Goal: Information Seeking & Learning: Find contact information

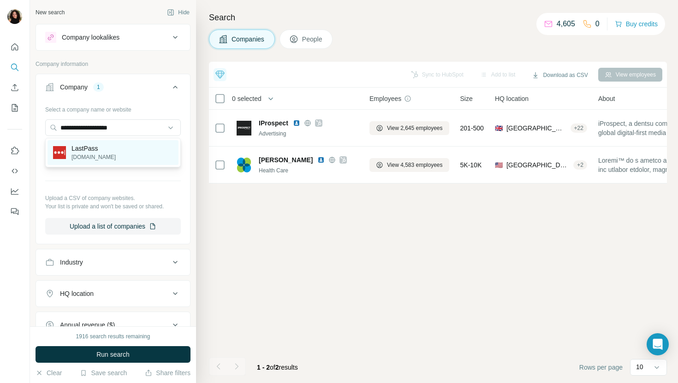
click at [128, 151] on div "LastPass [DOMAIN_NAME]" at bounding box center [113, 152] width 131 height 25
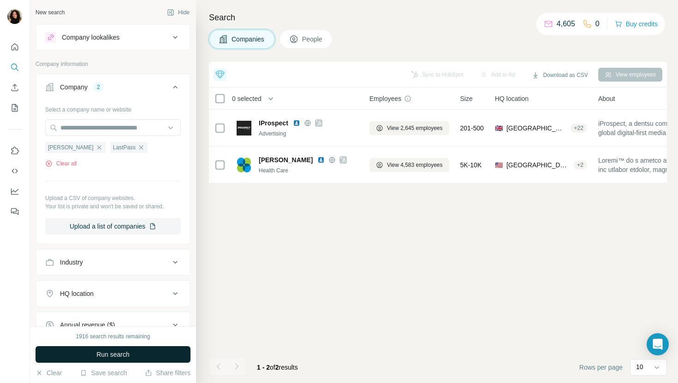
click at [107, 358] on span "Run search" at bounding box center [112, 354] width 33 height 9
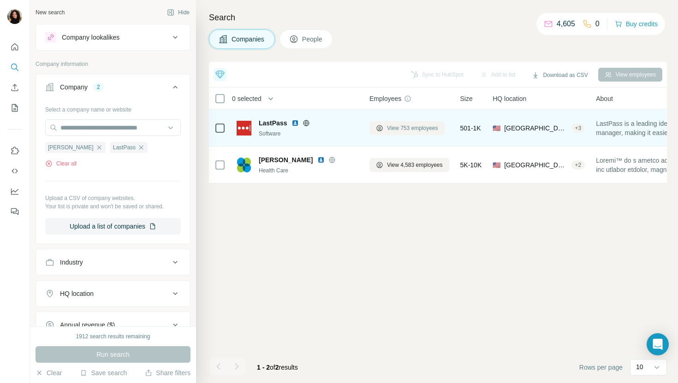
click at [406, 127] on span "View 753 employees" at bounding box center [412, 128] width 51 height 8
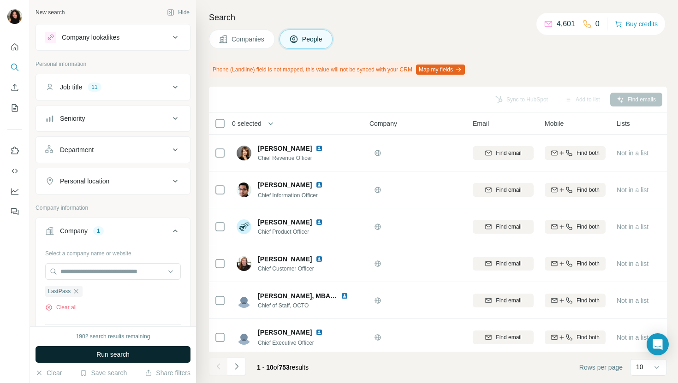
click at [149, 357] on button "Run search" at bounding box center [113, 354] width 155 height 17
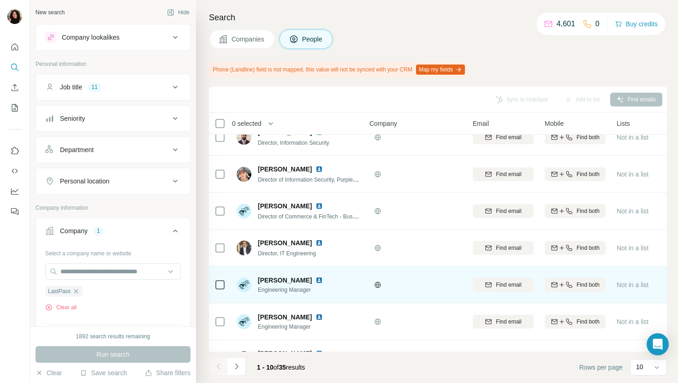
scroll to position [66, 0]
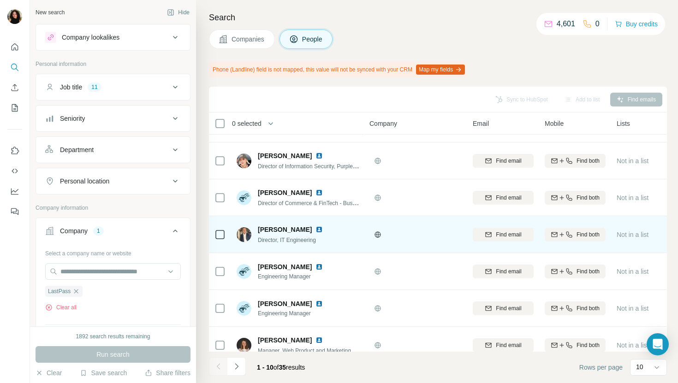
click at [316, 227] on img at bounding box center [319, 229] width 7 height 7
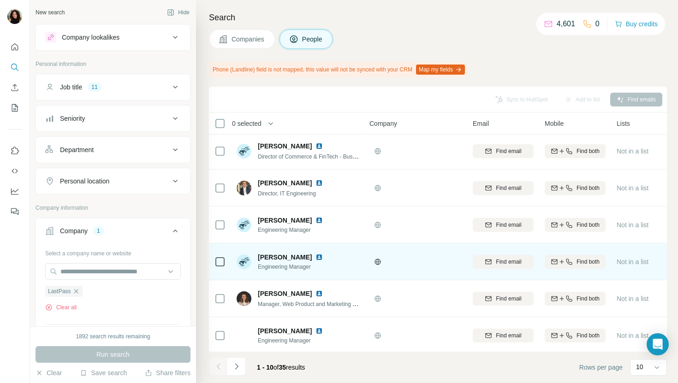
scroll to position [152, 0]
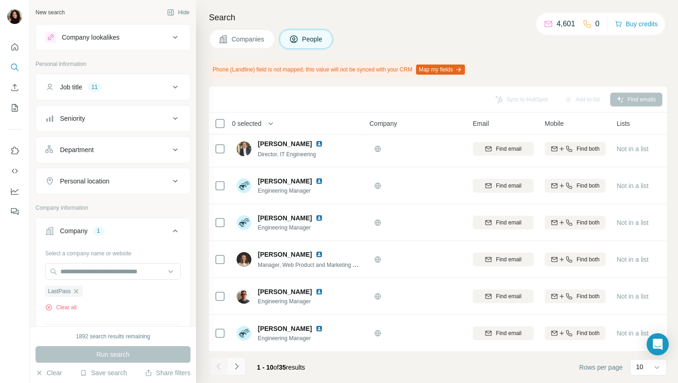
click at [239, 368] on icon "Navigate to next page" at bounding box center [236, 366] width 9 height 9
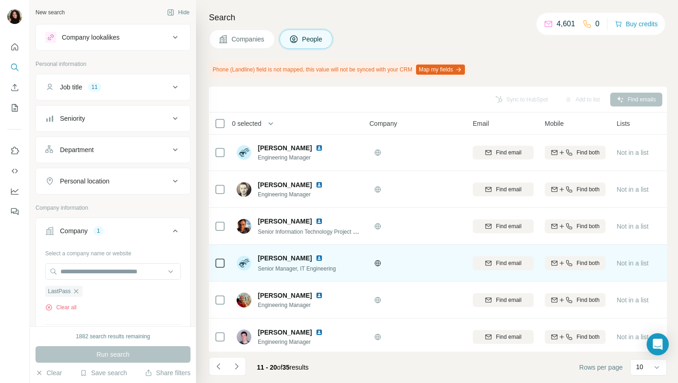
scroll to position [78, 0]
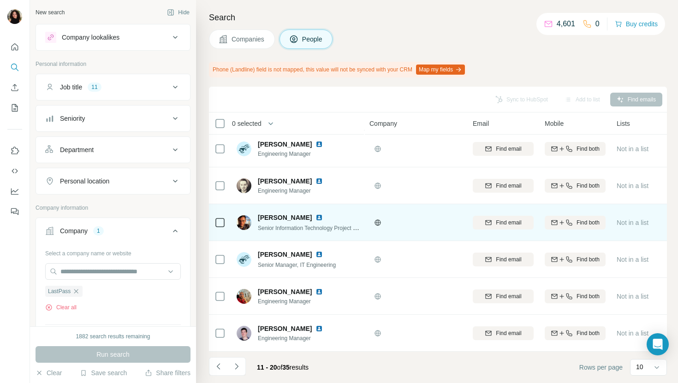
click at [316, 217] on img at bounding box center [319, 217] width 7 height 7
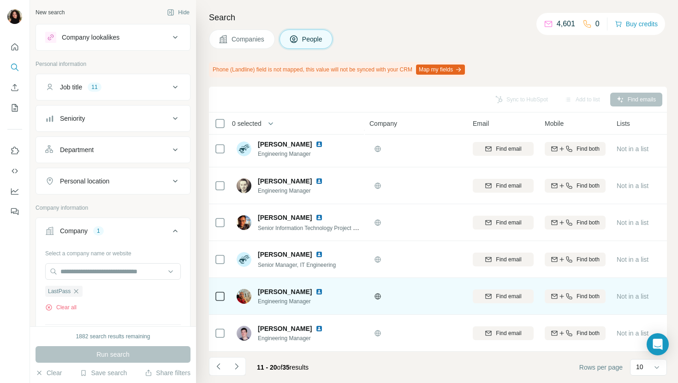
scroll to position [152, 0]
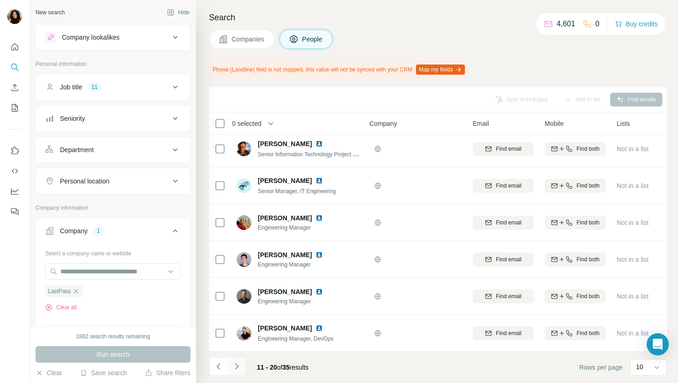
click at [237, 368] on icon "Navigate to next page" at bounding box center [236, 366] width 9 height 9
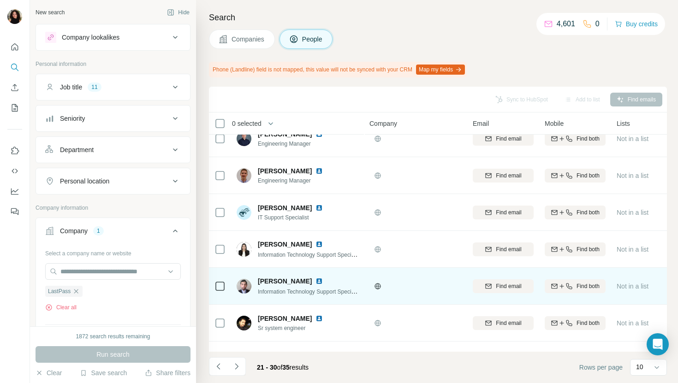
scroll to position [88, 0]
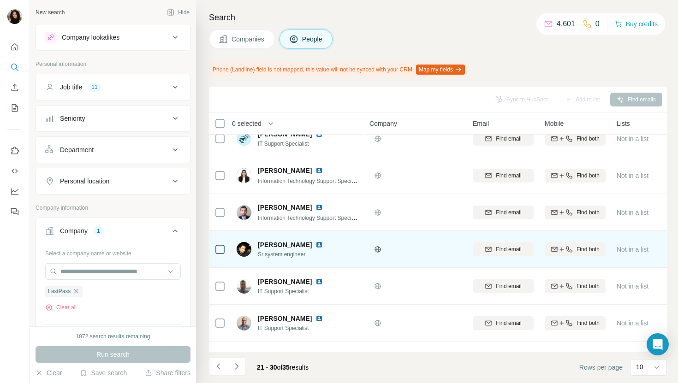
click at [316, 244] on img at bounding box center [319, 244] width 7 height 7
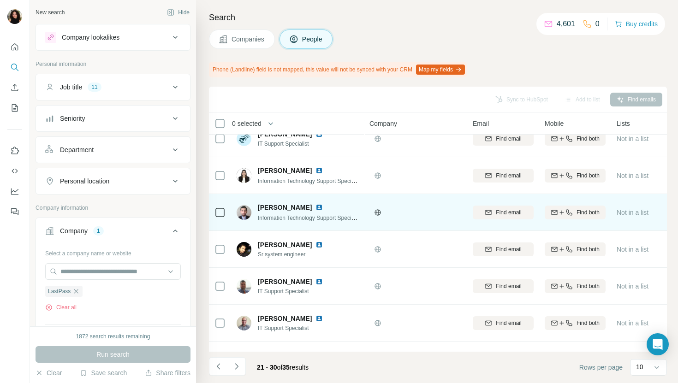
scroll to position [152, 0]
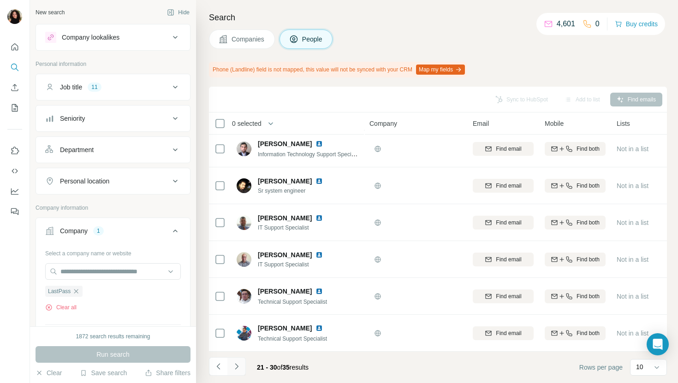
click at [238, 362] on icon "Navigate to next page" at bounding box center [236, 366] width 9 height 9
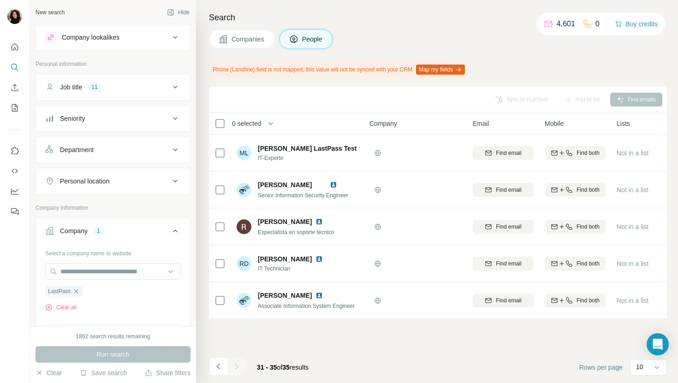
scroll to position [0, 0]
click at [232, 44] on button "Companies" at bounding box center [242, 39] width 66 height 19
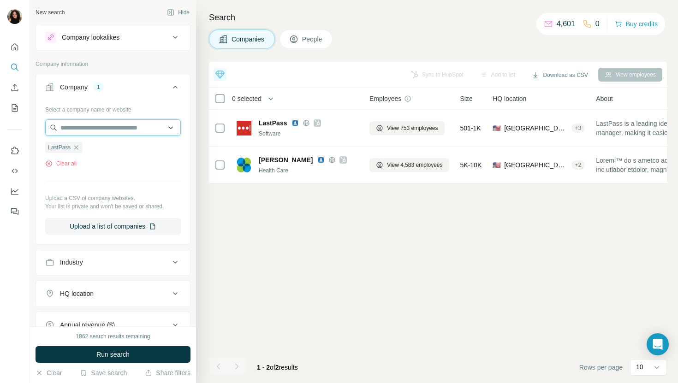
click at [129, 124] on input "text" at bounding box center [113, 127] width 136 height 17
paste input "**********"
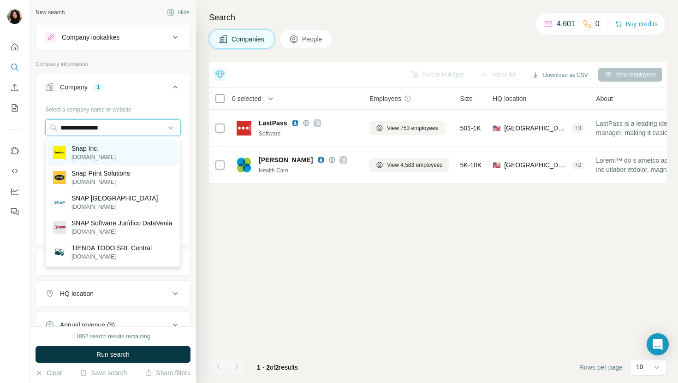
type input "**********"
click at [122, 155] on div "Snap Inc. [DOMAIN_NAME]" at bounding box center [113, 152] width 131 height 25
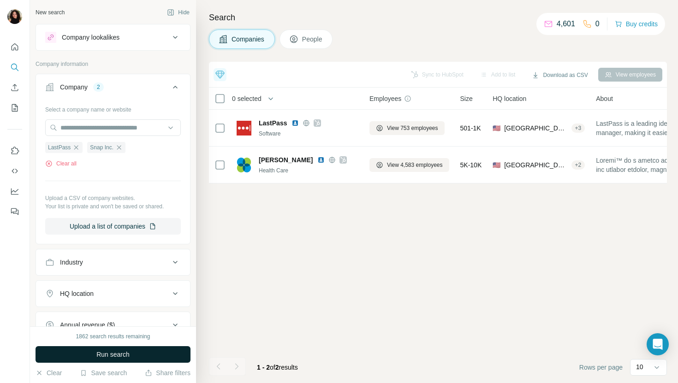
click at [100, 357] on span "Run search" at bounding box center [112, 354] width 33 height 9
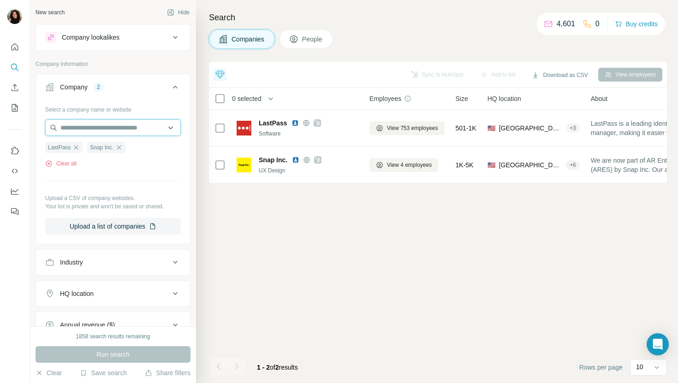
click at [136, 125] on input "text" at bounding box center [113, 127] width 136 height 17
paste input "**********"
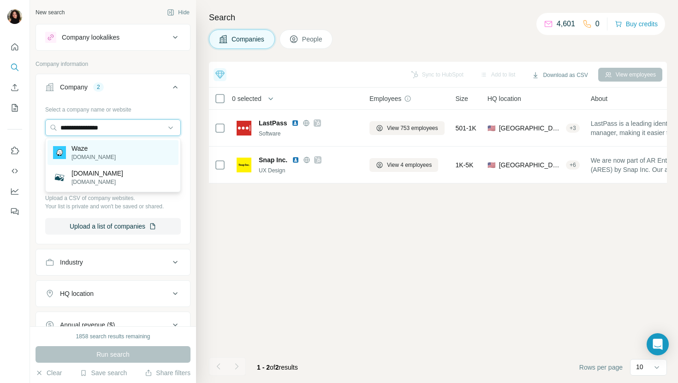
type input "**********"
click at [127, 149] on div "Waze [DOMAIN_NAME]" at bounding box center [113, 152] width 131 height 25
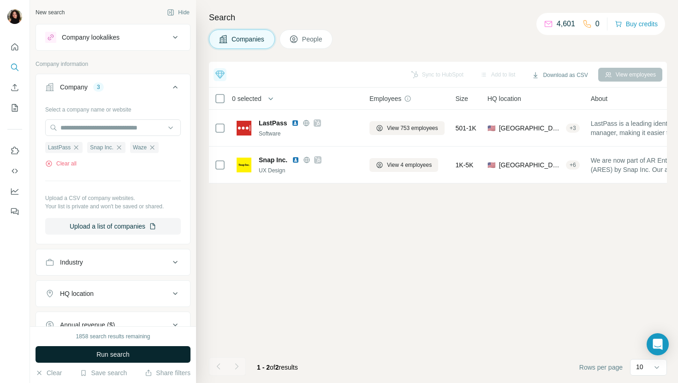
click at [92, 350] on button "Run search" at bounding box center [113, 354] width 155 height 17
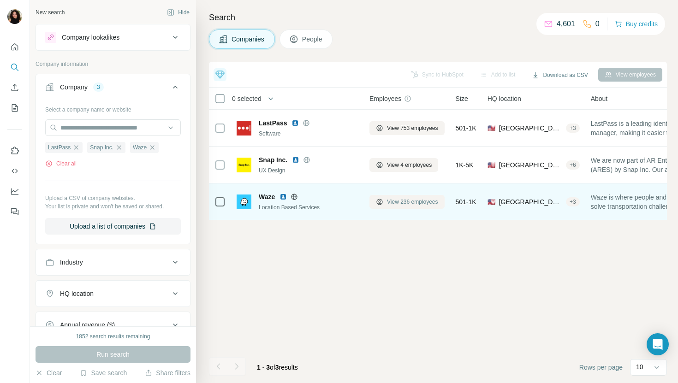
click at [392, 199] on span "View 236 employees" at bounding box center [412, 202] width 51 height 8
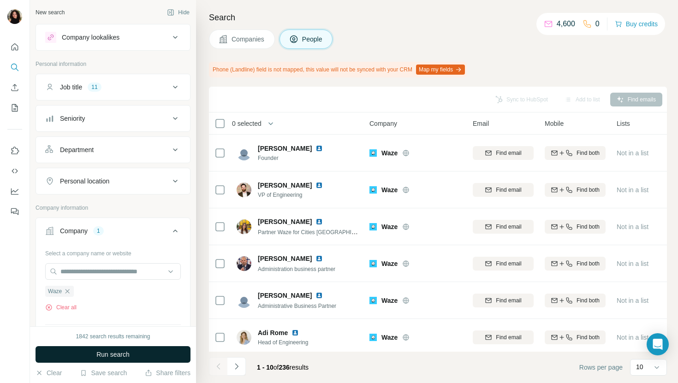
click at [168, 349] on button "Run search" at bounding box center [113, 354] width 155 height 17
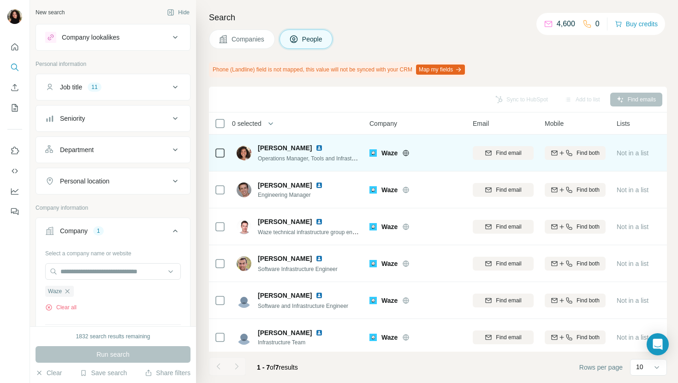
click at [316, 147] on img at bounding box center [319, 147] width 7 height 7
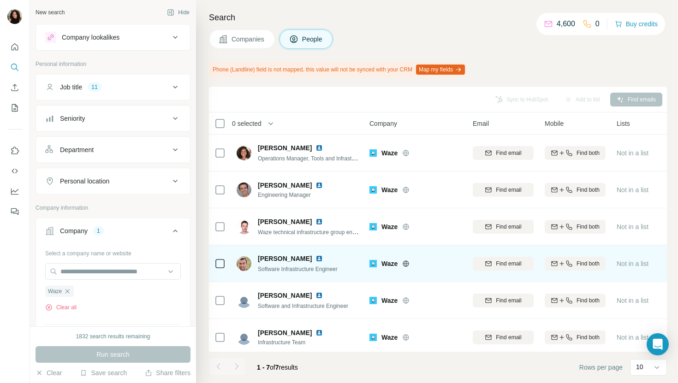
scroll to position [10, 0]
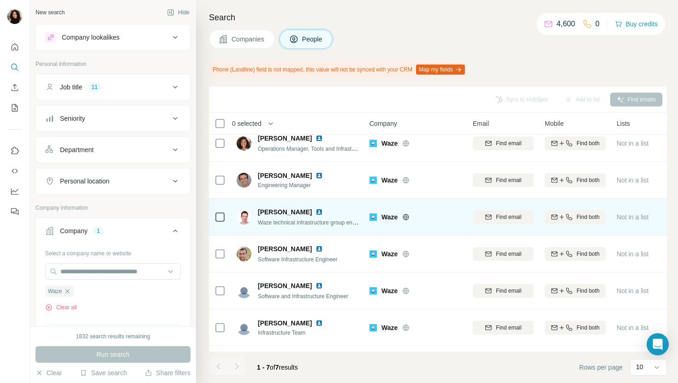
click at [316, 211] on img at bounding box center [319, 212] width 7 height 7
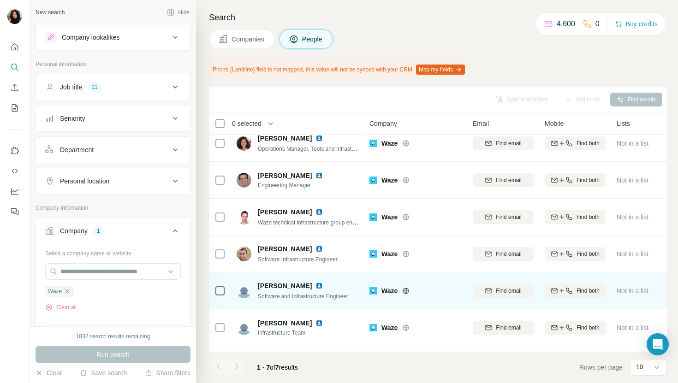
scroll to position [41, 0]
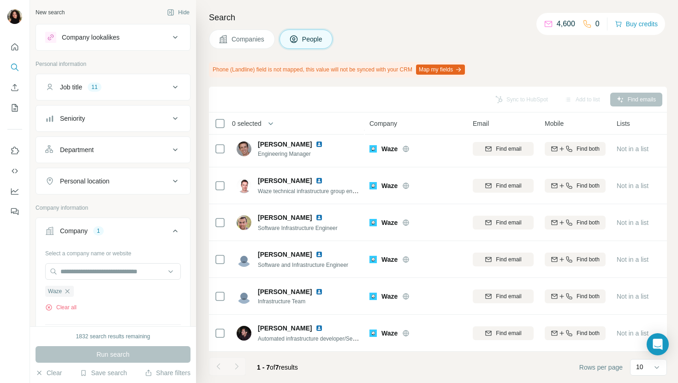
click at [233, 41] on span "Companies" at bounding box center [249, 39] width 34 height 9
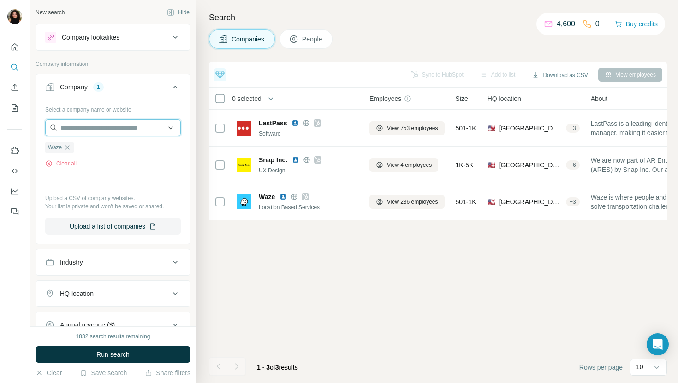
click at [101, 125] on input "text" at bounding box center [113, 127] width 136 height 17
paste input "**********"
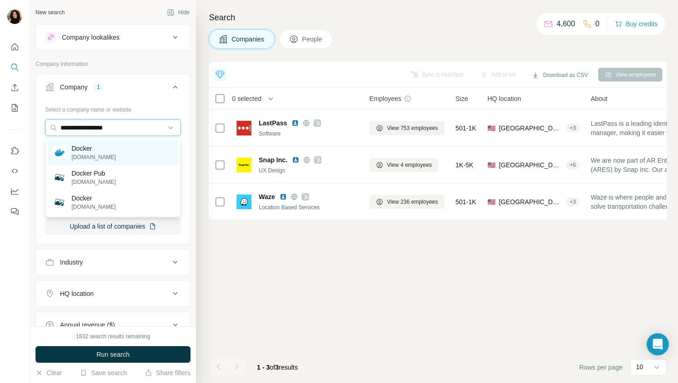
type input "**********"
click at [107, 144] on div "Docker [DOMAIN_NAME]" at bounding box center [113, 152] width 131 height 25
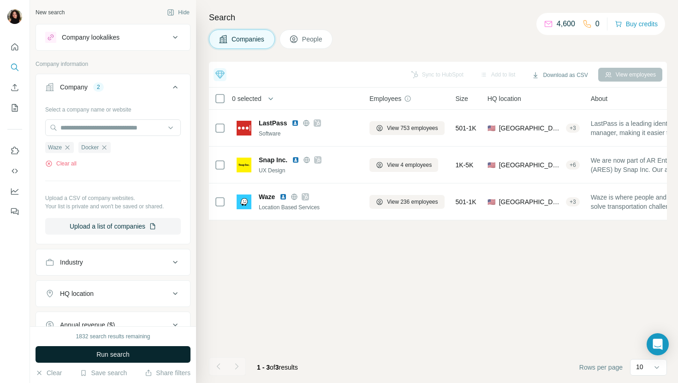
click at [127, 353] on span "Run search" at bounding box center [112, 354] width 33 height 9
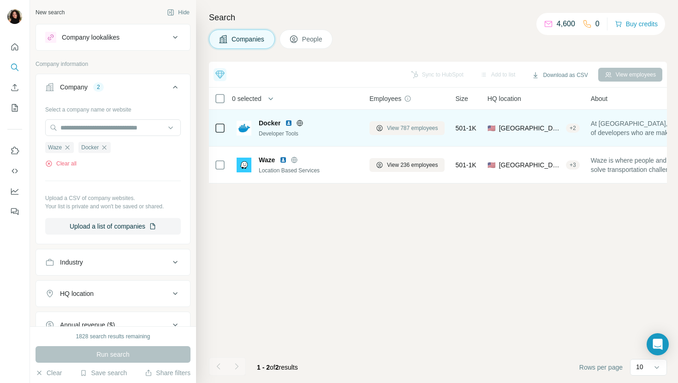
click at [405, 128] on span "View 787 employees" at bounding box center [412, 128] width 51 height 8
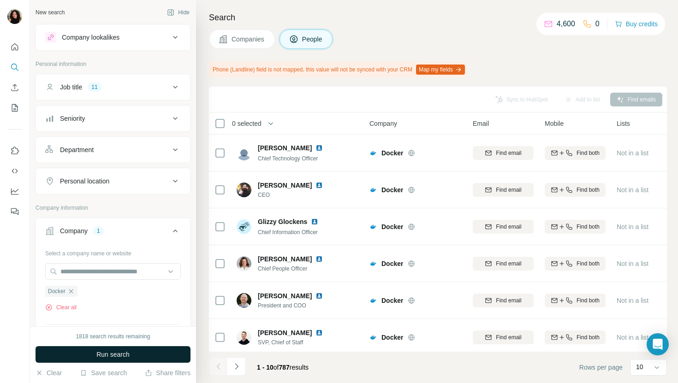
click at [145, 351] on button "Run search" at bounding box center [113, 354] width 155 height 17
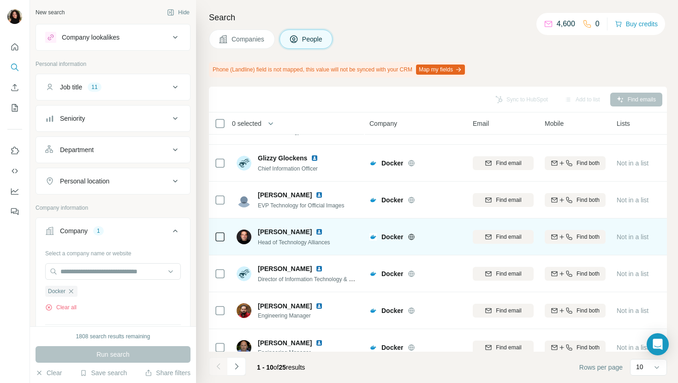
scroll to position [43, 0]
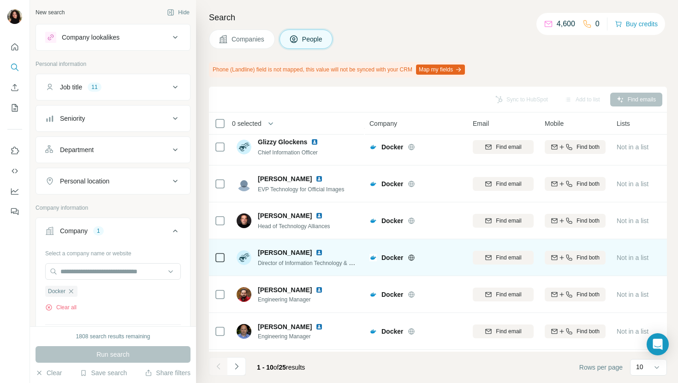
click at [316, 251] on img at bounding box center [319, 252] width 7 height 7
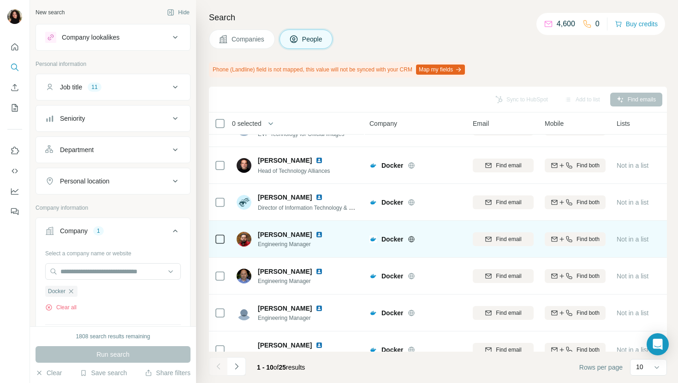
scroll to position [152, 0]
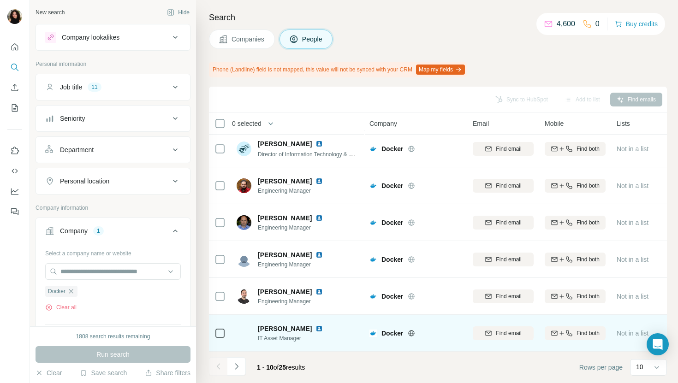
click at [316, 328] on img at bounding box center [319, 328] width 7 height 7
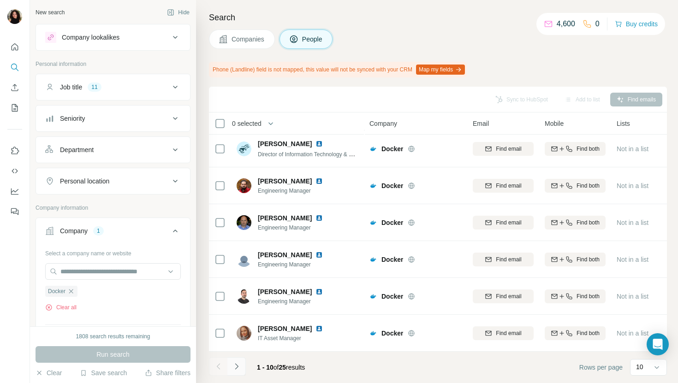
click at [238, 370] on icon "Navigate to next page" at bounding box center [236, 366] width 9 height 9
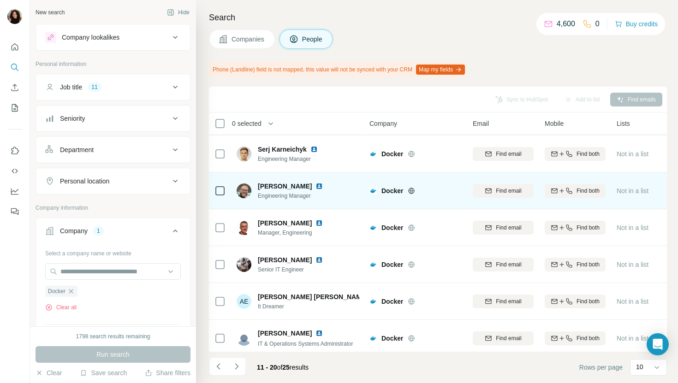
scroll to position [150, 0]
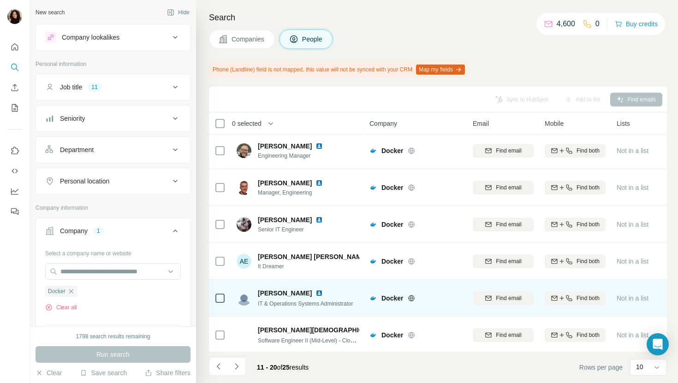
click at [316, 294] on img at bounding box center [319, 293] width 7 height 7
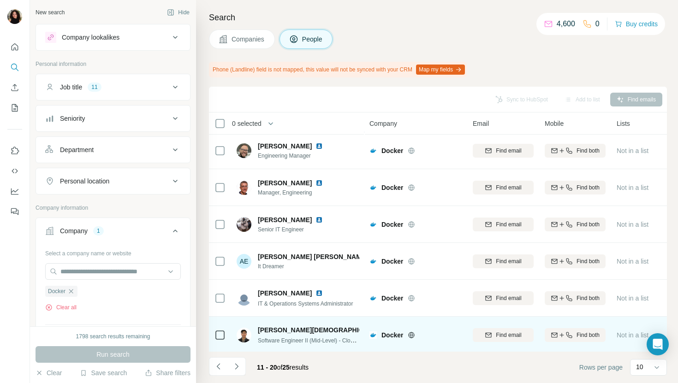
scroll to position [152, 0]
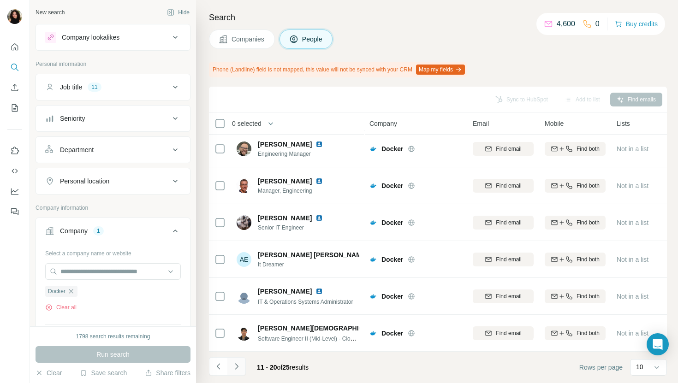
click at [241, 363] on button "Navigate to next page" at bounding box center [236, 367] width 18 height 18
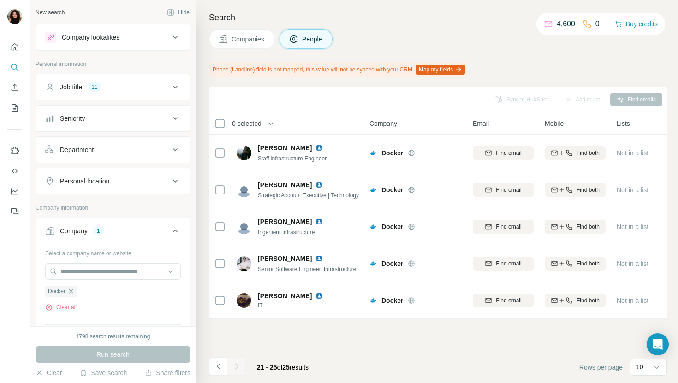
scroll to position [0, 0]
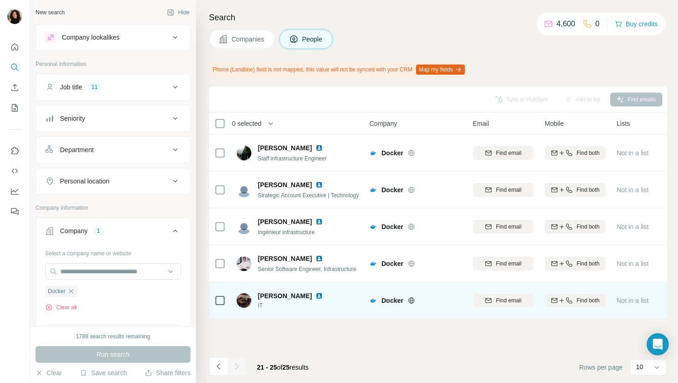
click at [316, 296] on img at bounding box center [319, 296] width 7 height 7
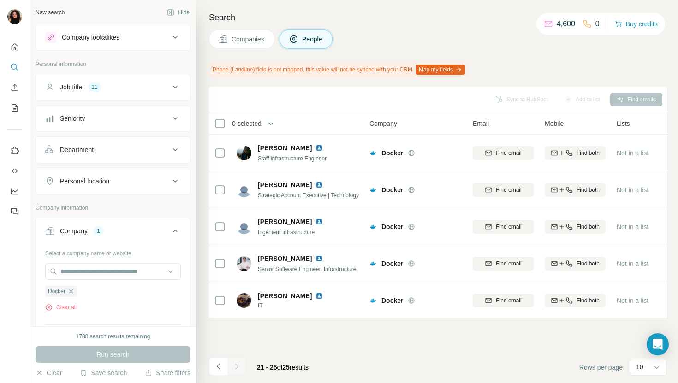
click at [233, 39] on span "Companies" at bounding box center [249, 39] width 34 height 9
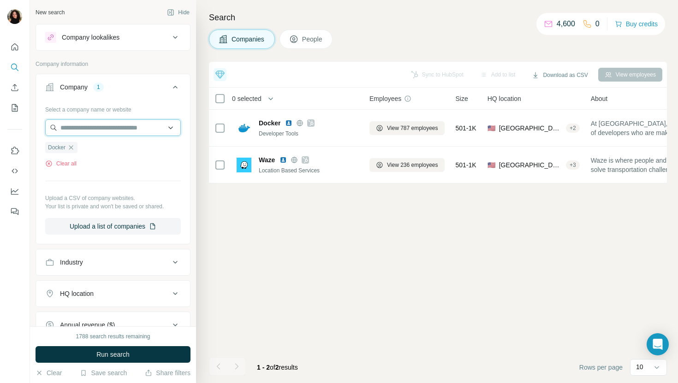
click at [97, 128] on input "text" at bounding box center [113, 127] width 136 height 17
paste input "**********"
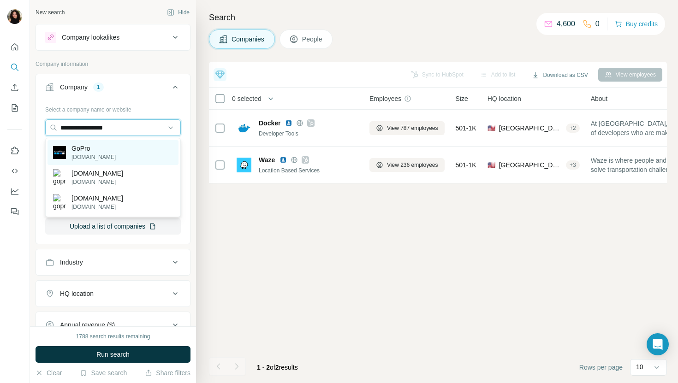
type input "**********"
click at [138, 149] on div "GoPro [DOMAIN_NAME]" at bounding box center [113, 152] width 131 height 25
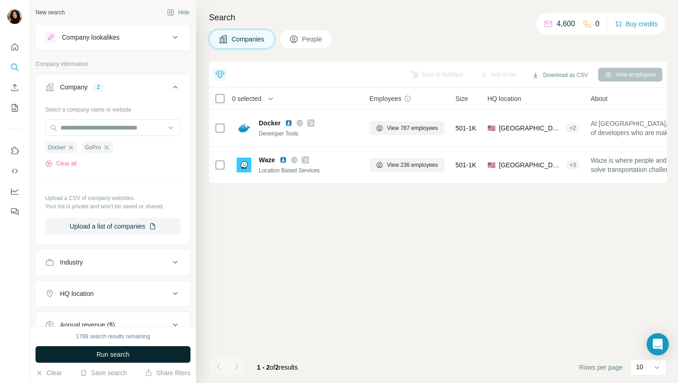
click at [114, 354] on span "Run search" at bounding box center [112, 354] width 33 height 9
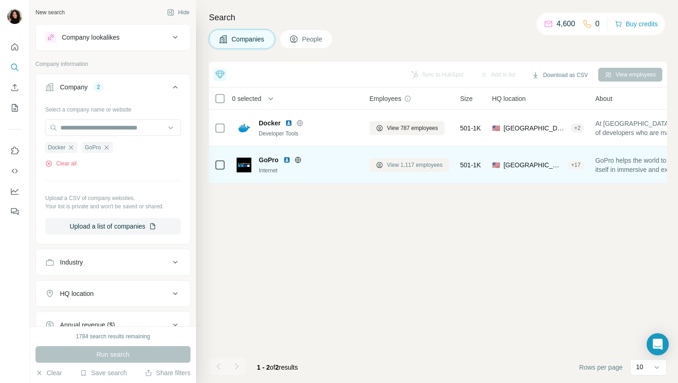
click at [404, 168] on span "View 1,117 employees" at bounding box center [415, 165] width 56 height 8
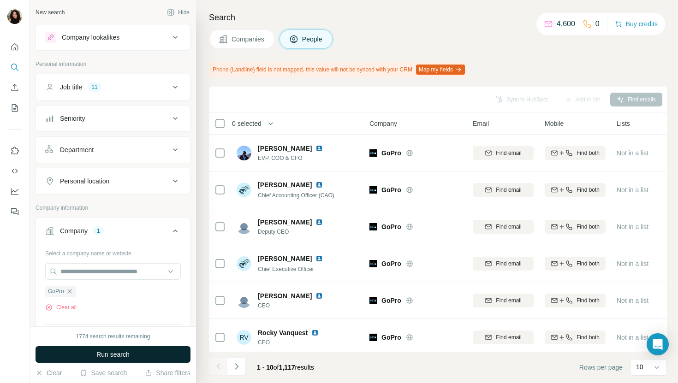
click at [149, 355] on button "Run search" at bounding box center [113, 354] width 155 height 17
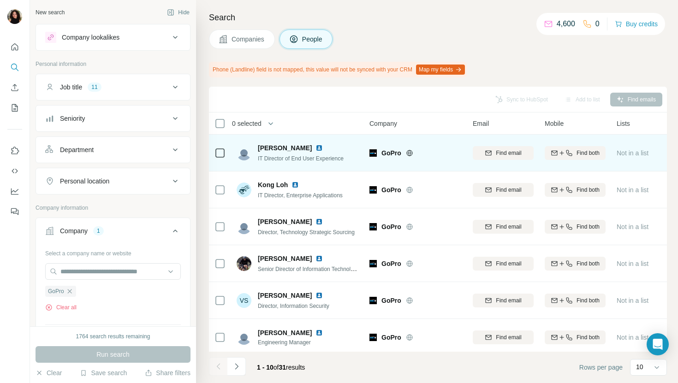
click at [323, 150] on img at bounding box center [319, 147] width 7 height 7
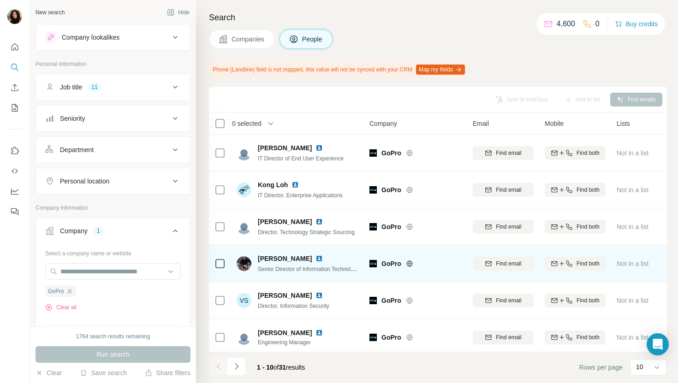
scroll to position [16, 0]
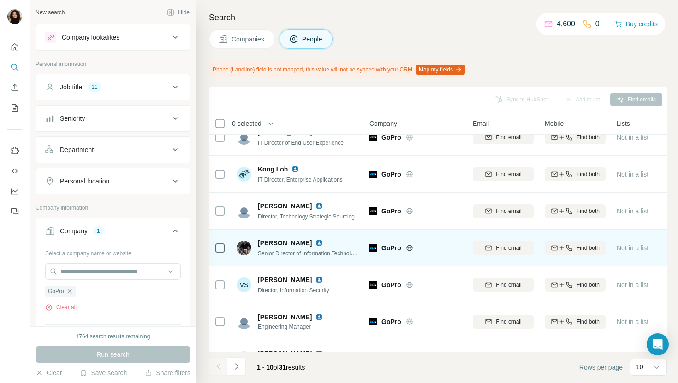
click at [320, 241] on img at bounding box center [319, 242] width 7 height 7
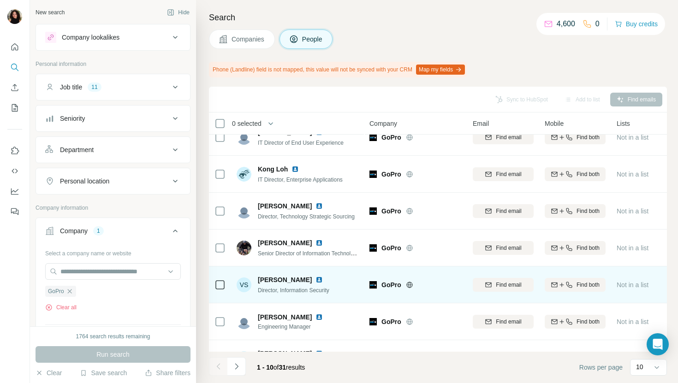
scroll to position [149, 0]
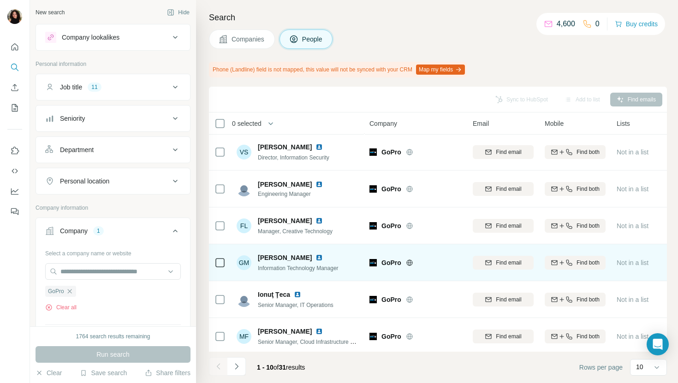
click at [322, 257] on img at bounding box center [319, 257] width 7 height 7
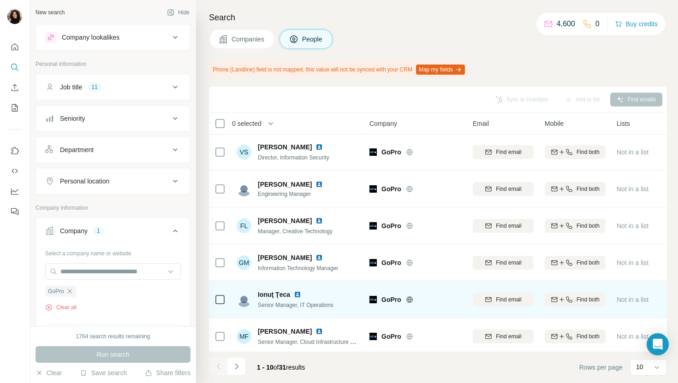
click at [298, 292] on img at bounding box center [297, 294] width 7 height 7
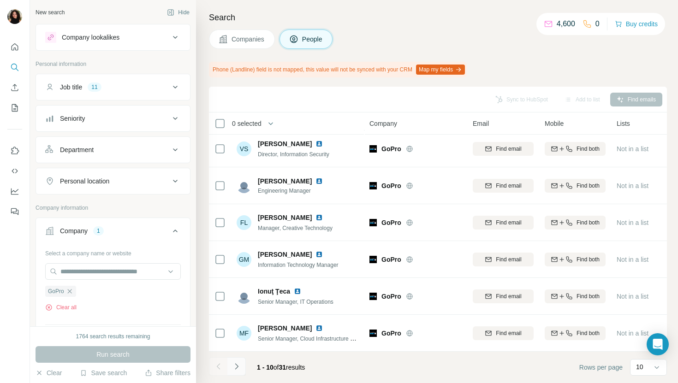
click at [233, 368] on icon "Navigate to next page" at bounding box center [236, 366] width 9 height 9
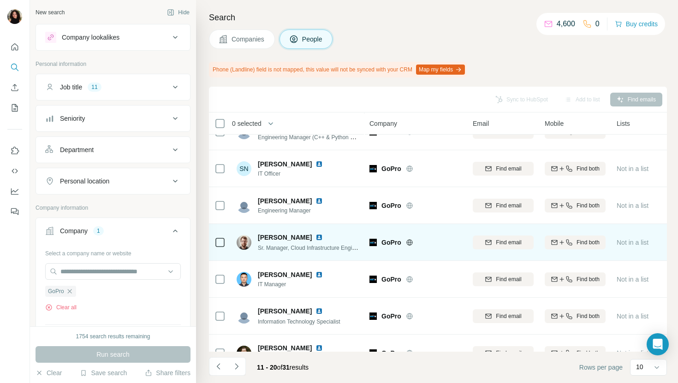
scroll to position [59, 0]
click at [316, 235] on img at bounding box center [319, 236] width 7 height 7
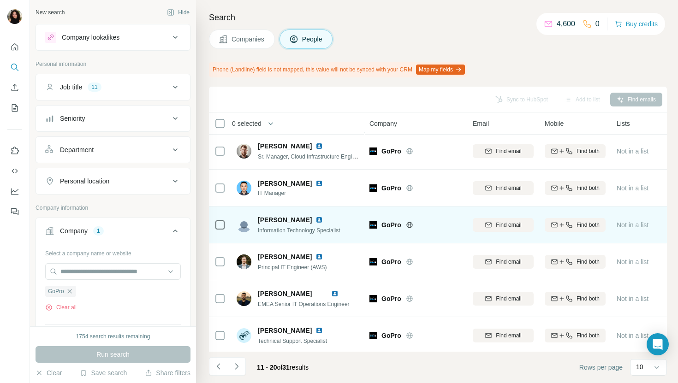
scroll to position [152, 0]
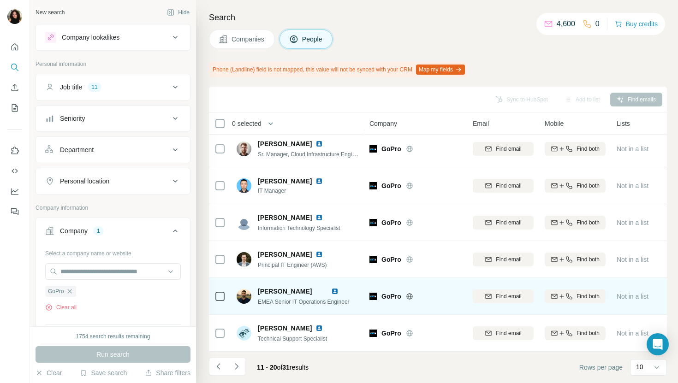
click at [339, 289] on img at bounding box center [334, 291] width 7 height 7
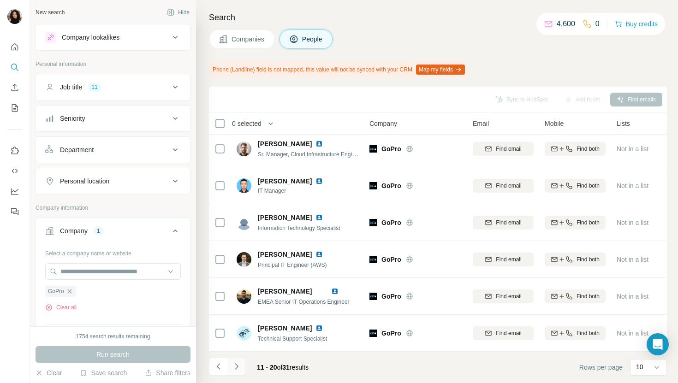
click at [237, 364] on icon "Navigate to next page" at bounding box center [236, 366] width 9 height 9
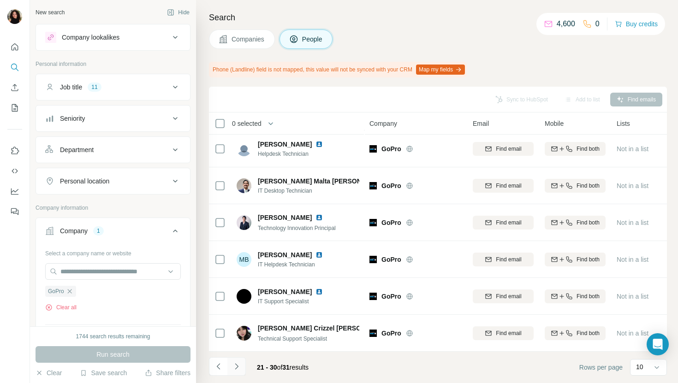
click at [243, 366] on button "Navigate to next page" at bounding box center [236, 367] width 18 height 18
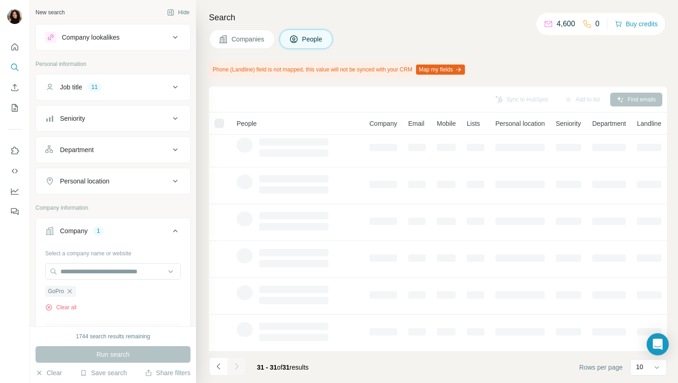
scroll to position [0, 0]
